Goal: Navigation & Orientation: Find specific page/section

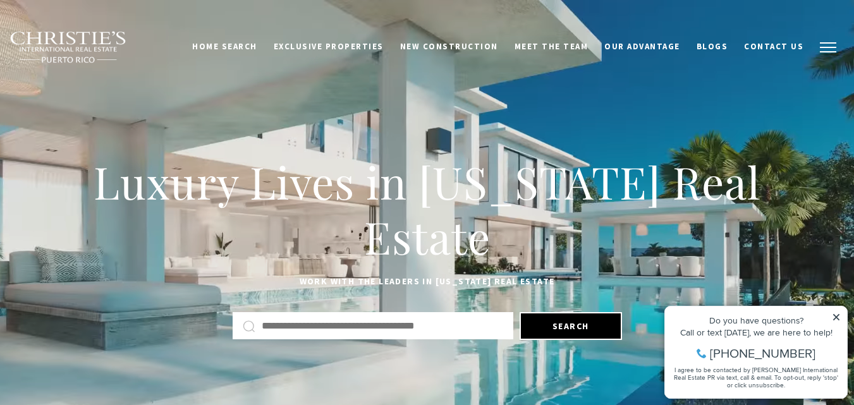
click at [827, 57] on button "button" at bounding box center [828, 47] width 33 height 37
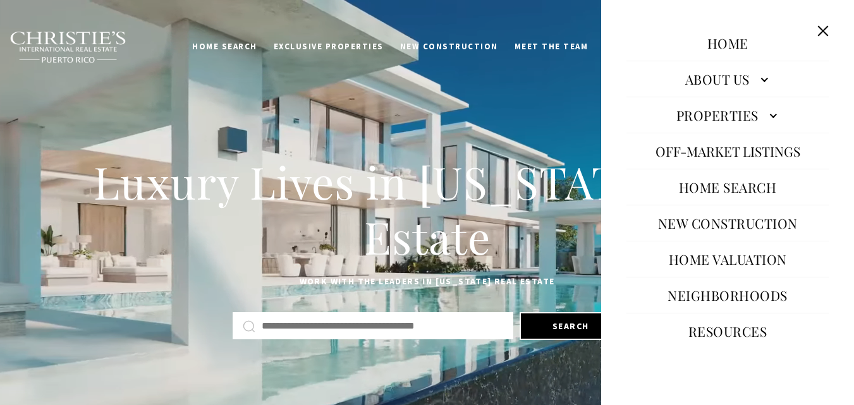
click at [705, 304] on link "Neighborhoods" at bounding box center [727, 295] width 133 height 30
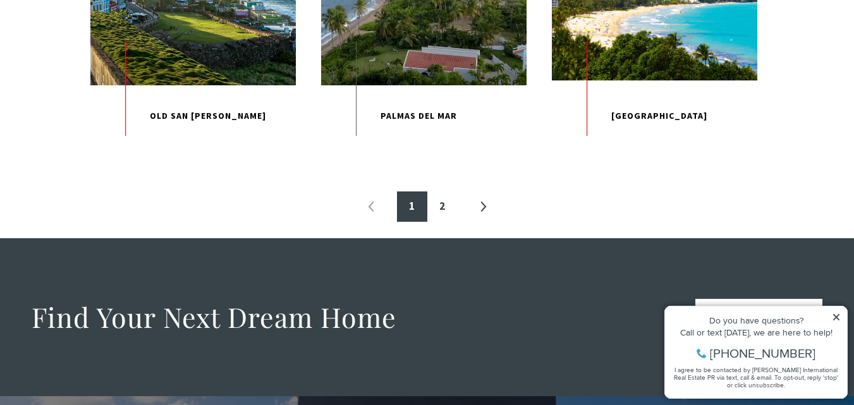
scroll to position [1542, 0]
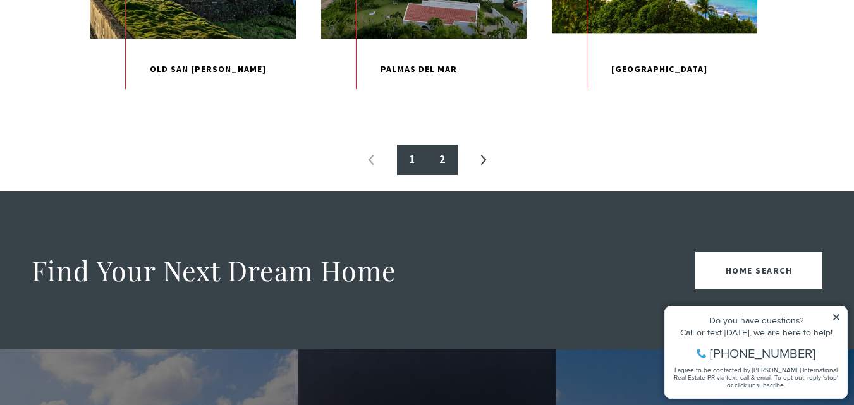
click at [446, 175] on link "2" at bounding box center [442, 160] width 30 height 30
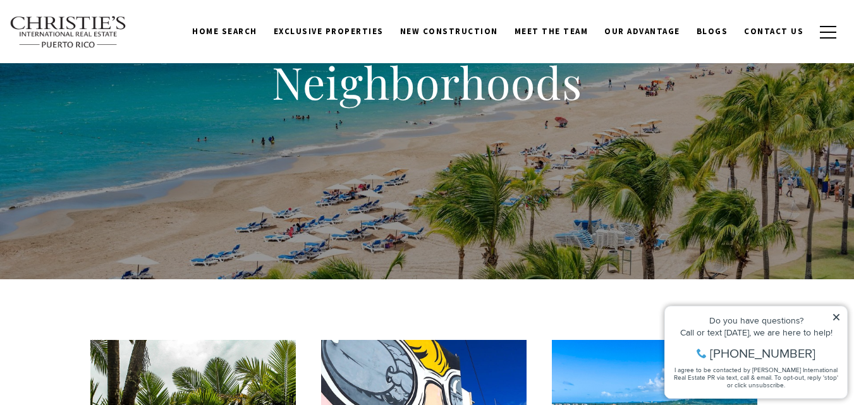
scroll to position [454, 0]
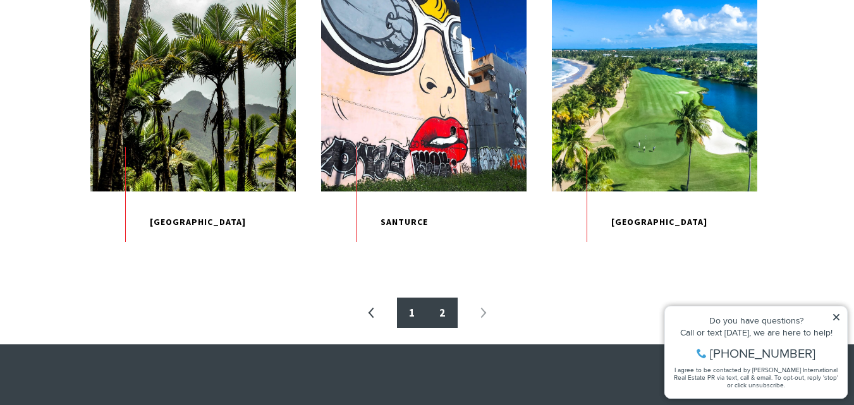
click at [408, 322] on link "1" at bounding box center [412, 313] width 30 height 30
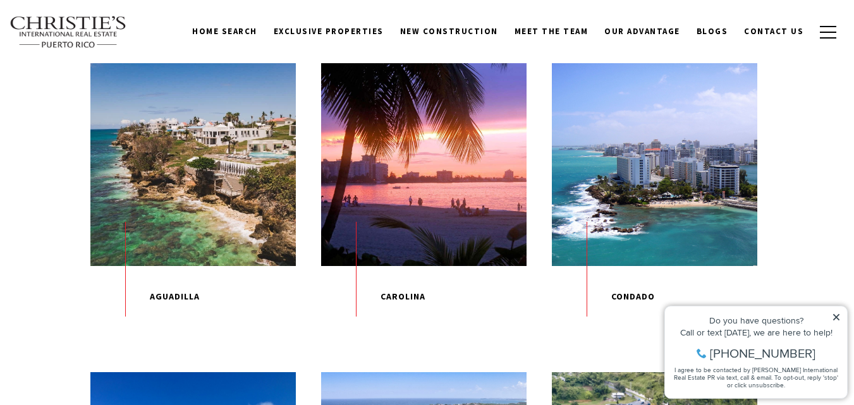
scroll to position [25, 0]
